Goal: Task Accomplishment & Management: Use online tool/utility

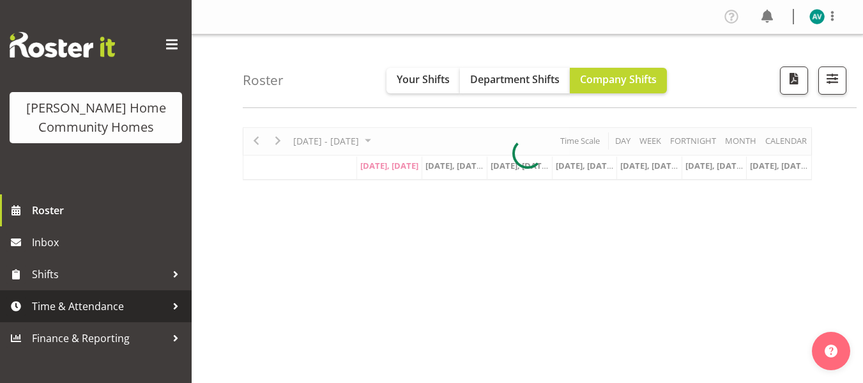
click at [58, 320] on link "Time & Attendance" at bounding box center [96, 306] width 192 height 32
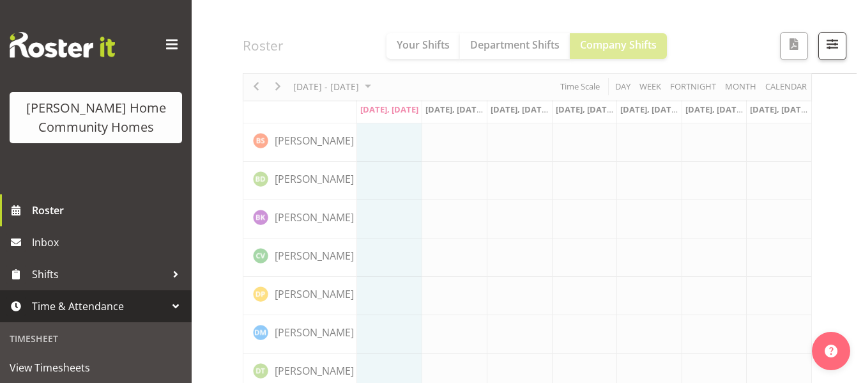
scroll to position [156, 0]
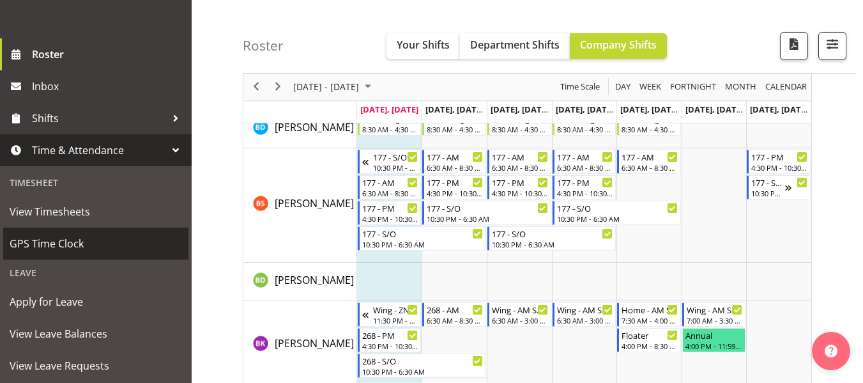
click at [45, 240] on span "GPS Time Clock" at bounding box center [96, 243] width 173 height 19
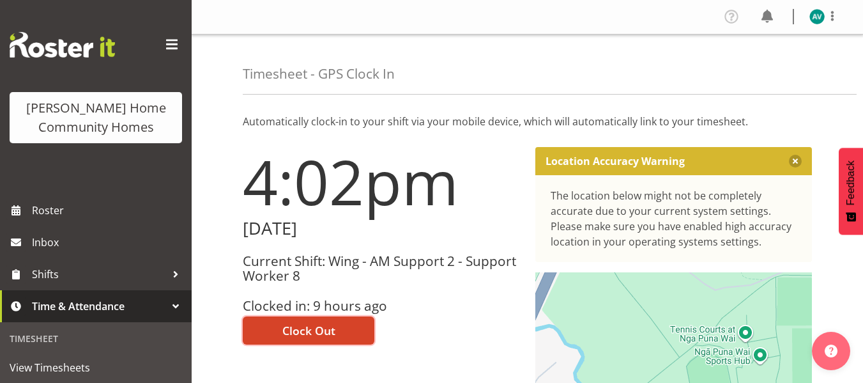
click at [299, 334] on span "Clock Out" at bounding box center [309, 330] width 53 height 17
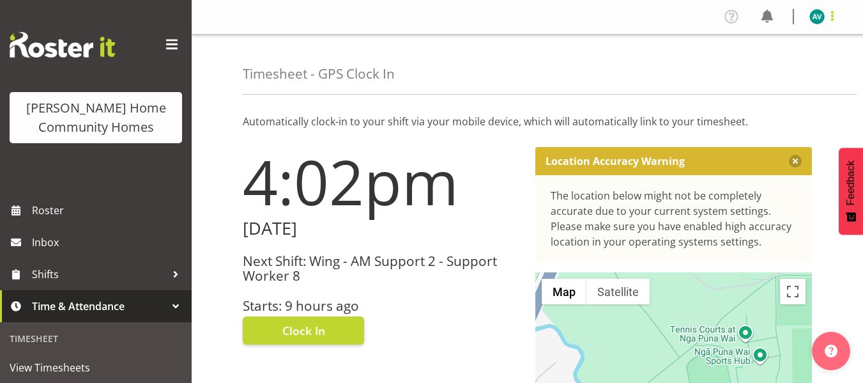
click at [834, 10] on span at bounding box center [832, 15] width 15 height 15
click at [748, 66] on link "Log Out" at bounding box center [779, 67] width 123 height 23
